Goal: Navigation & Orientation: Find specific page/section

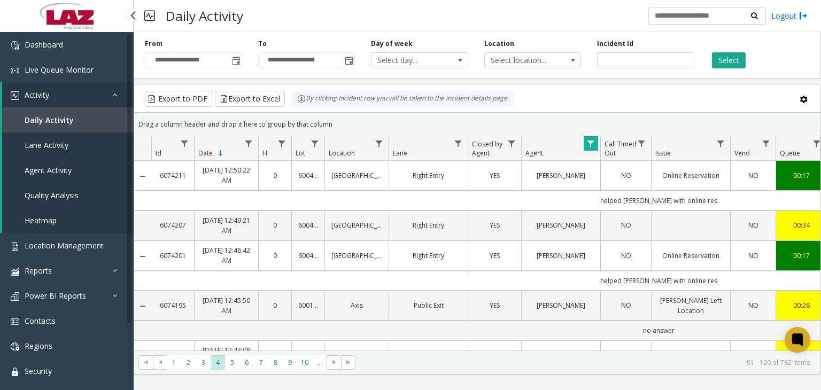
scroll to position [411, 14]
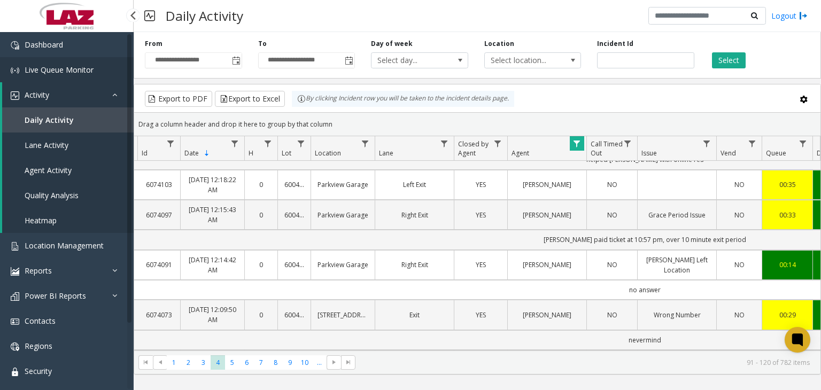
click at [72, 76] on link "Live Queue Monitor" at bounding box center [67, 69] width 134 height 25
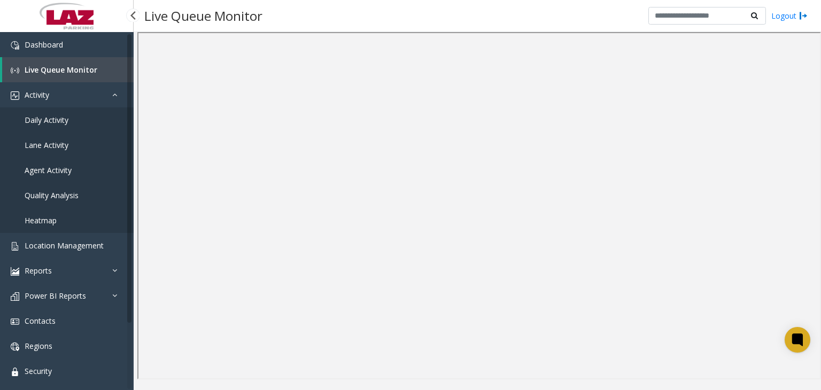
click at [65, 119] on span "Daily Activity" at bounding box center [47, 120] width 44 height 10
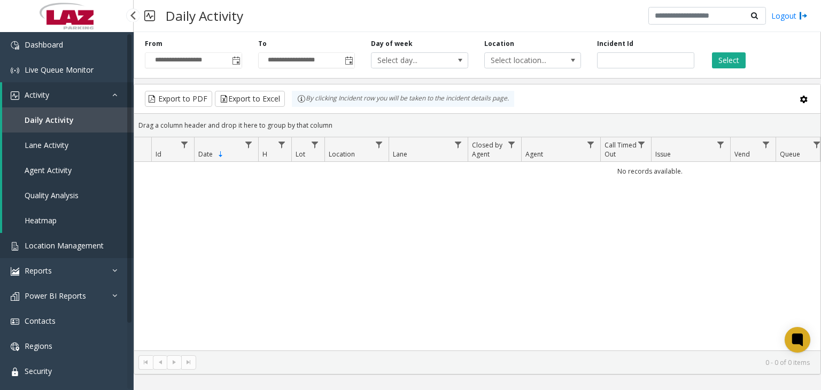
click at [79, 244] on span "Location Management" at bounding box center [64, 245] width 79 height 10
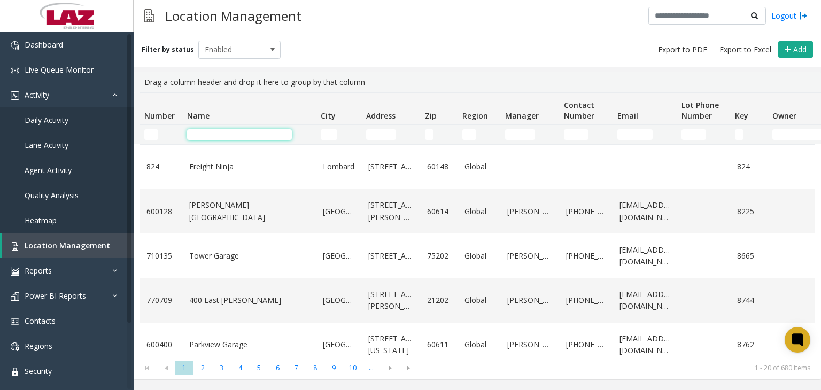
click at [205, 138] on input "Name Filter" at bounding box center [239, 134] width 105 height 11
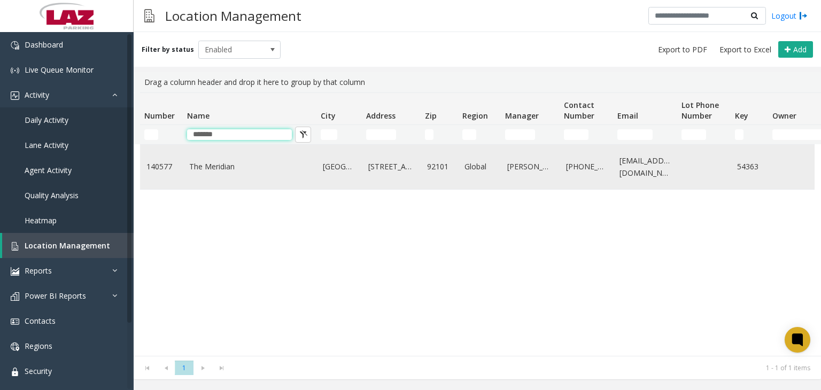
type input "*******"
click at [216, 172] on link "The Meridian" at bounding box center [249, 167] width 121 height 12
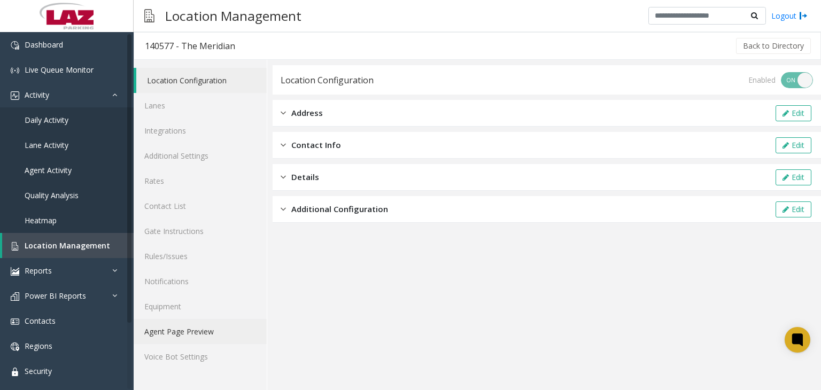
click at [212, 336] on link "Agent Page Preview" at bounding box center [200, 331] width 133 height 25
